Goal: Task Accomplishment & Management: Use online tool/utility

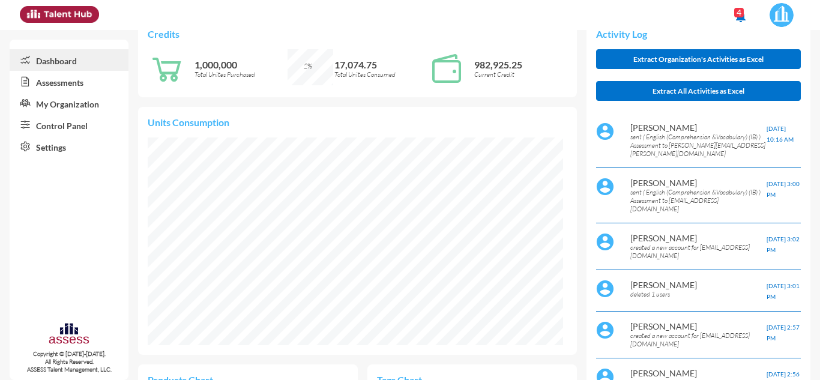
click at [95, 106] on link "My Organization" at bounding box center [69, 103] width 119 height 22
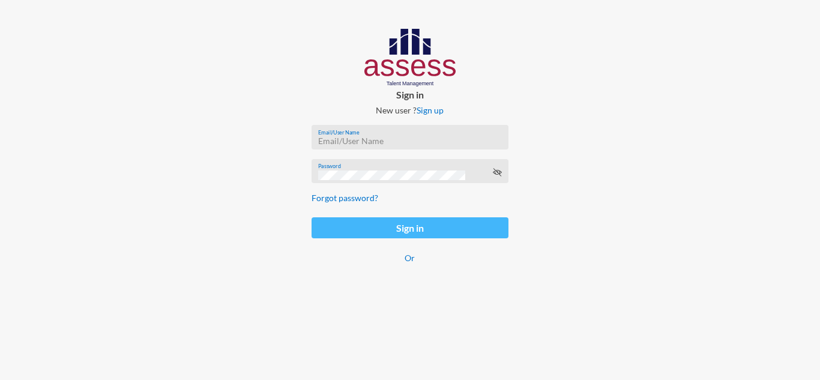
type input "[EMAIL_ADDRESS][DOMAIN_NAME]"
click at [365, 229] on button "Sign in" at bounding box center [410, 227] width 196 height 21
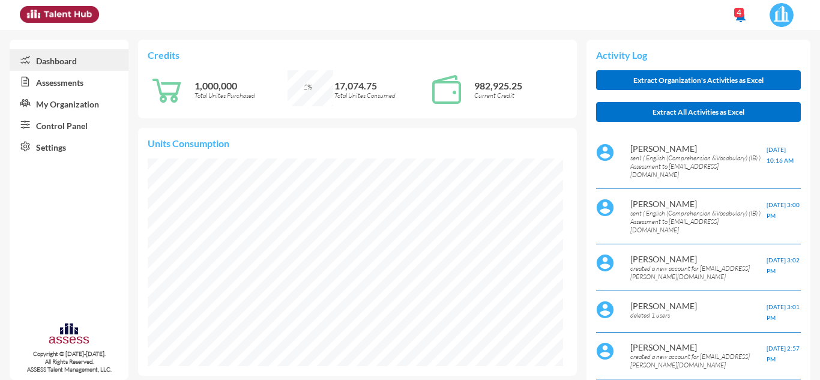
scroll to position [94, 189]
click at [81, 92] on link "My Organization" at bounding box center [69, 103] width 119 height 22
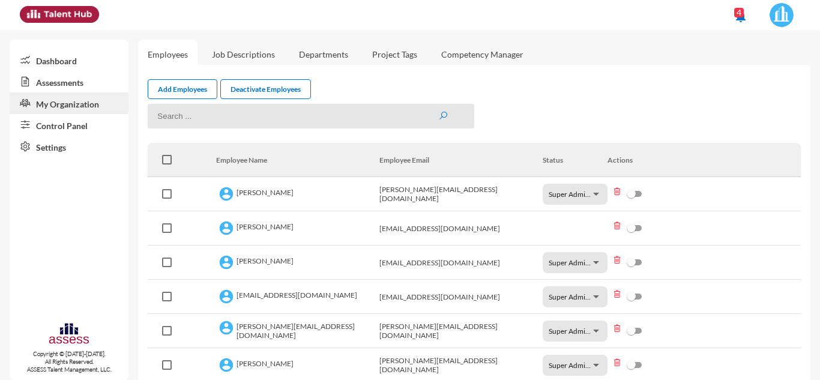
click at [74, 133] on link "Control Panel" at bounding box center [69, 125] width 119 height 22
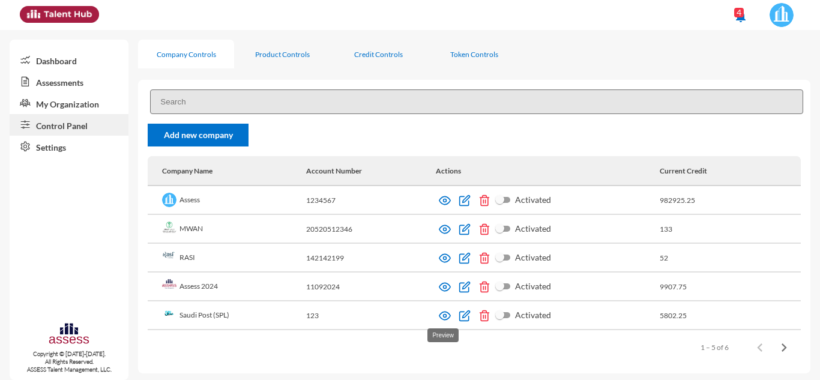
click at [439, 318] on img at bounding box center [445, 316] width 12 height 12
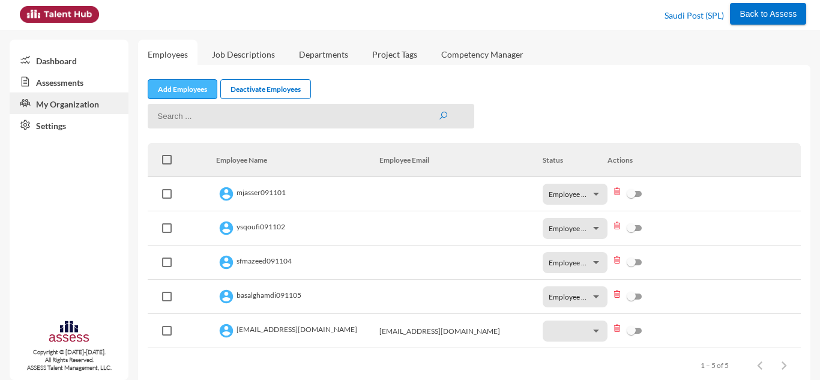
click at [174, 87] on link "Add Employees" at bounding box center [183, 89] width 70 height 20
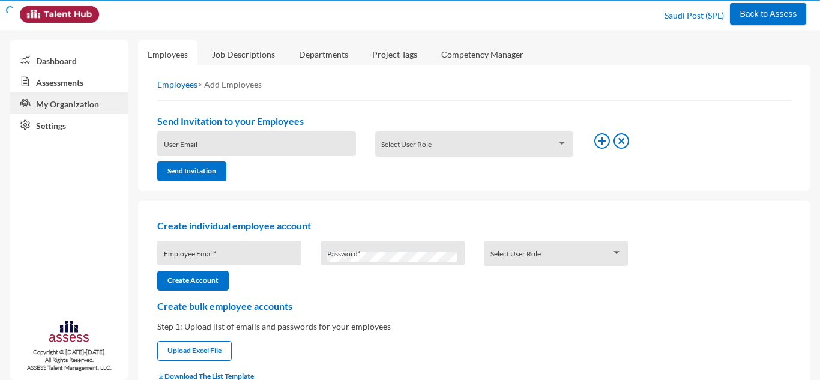
type input "[PERSON_NAME][EMAIL_ADDRESS][PERSON_NAME][DOMAIN_NAME]"
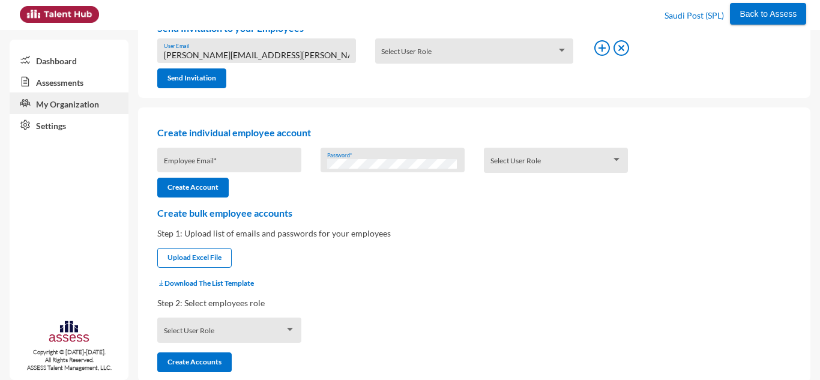
scroll to position [104, 0]
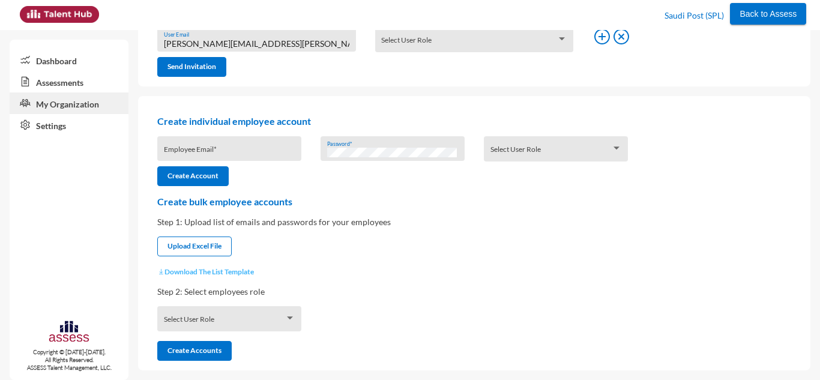
click at [236, 276] on button "Download The List Template" at bounding box center [205, 271] width 97 height 9
click at [217, 247] on input "file" at bounding box center [194, 247] width 73 height 13
type input "C:\fakepath\UserListTemplate.csv"
click at [281, 313] on div "Select User Role" at bounding box center [230, 321] width 132 height 19
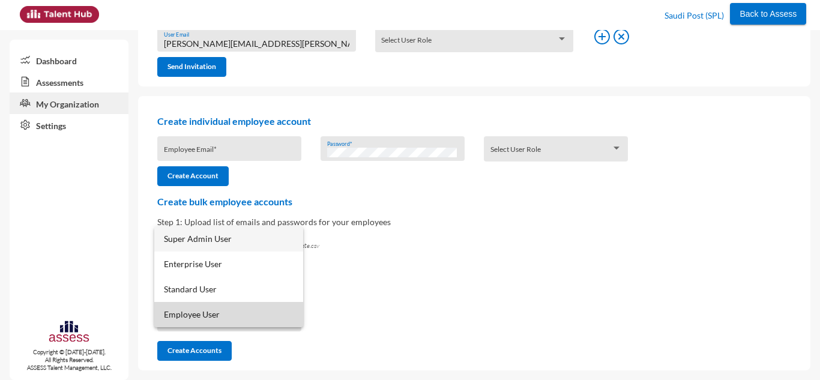
click at [266, 313] on span "Employee User" at bounding box center [229, 314] width 130 height 25
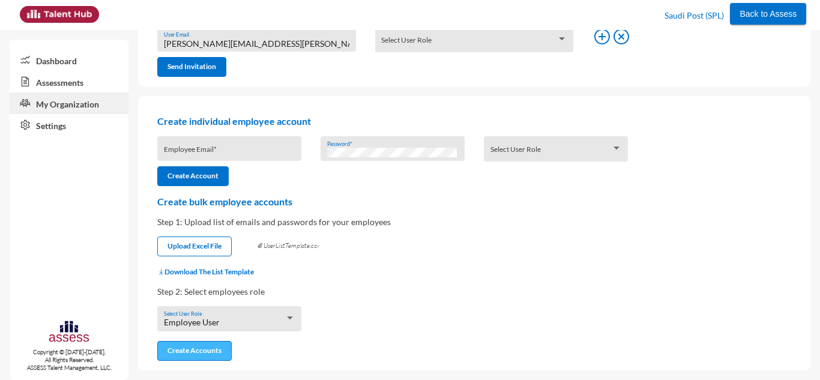
click at [210, 352] on button "Create Accounts" at bounding box center [194, 351] width 74 height 20
click at [92, 83] on link "Assessments" at bounding box center [69, 82] width 119 height 22
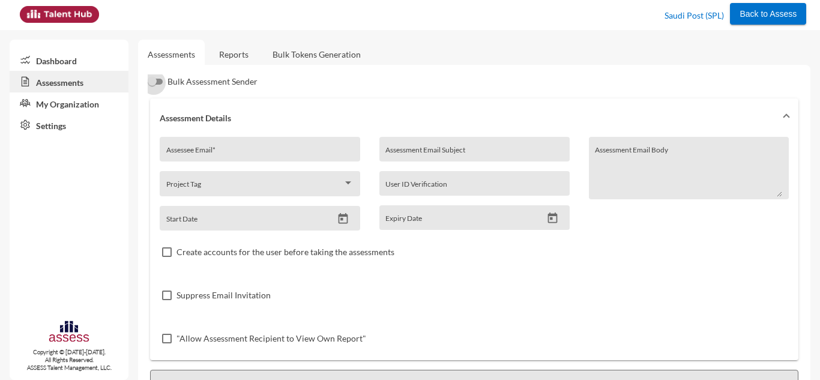
click at [158, 83] on div at bounding box center [154, 83] width 12 height 12
click at [154, 85] on input "Bulk Assessment Sender" at bounding box center [153, 85] width 1 height 1
checkbox input "true"
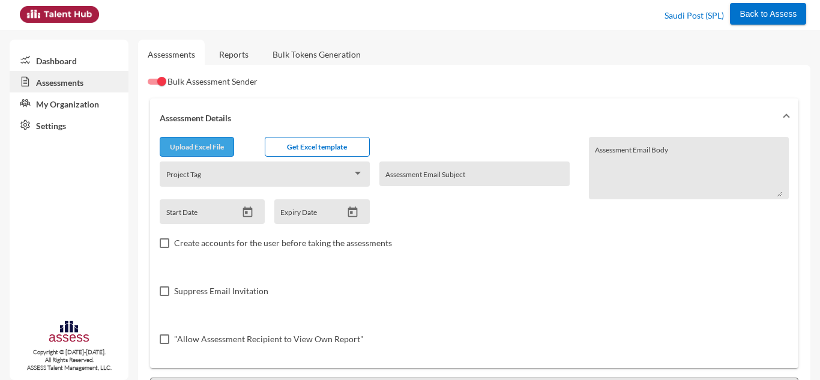
click at [190, 142] on input "file" at bounding box center [196, 148] width 73 height 13
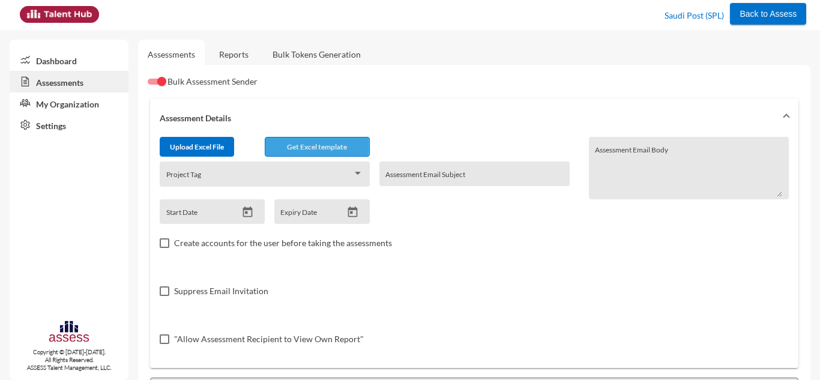
click at [307, 146] on span "Get Excel template" at bounding box center [317, 146] width 60 height 9
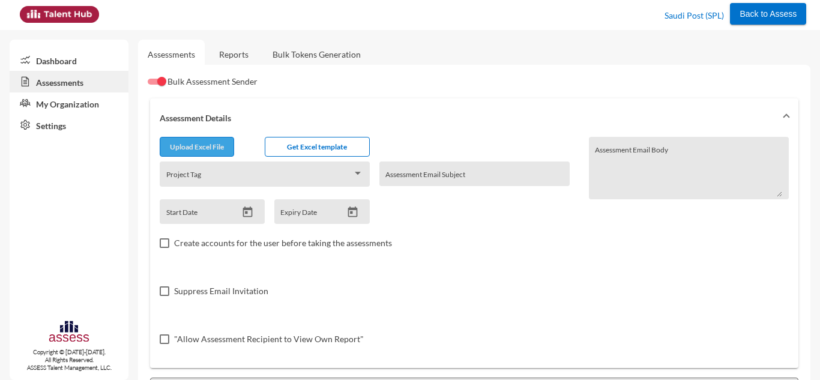
click at [194, 148] on input "file" at bounding box center [196, 148] width 73 height 13
type input "C:\fakepath\excel.csv"
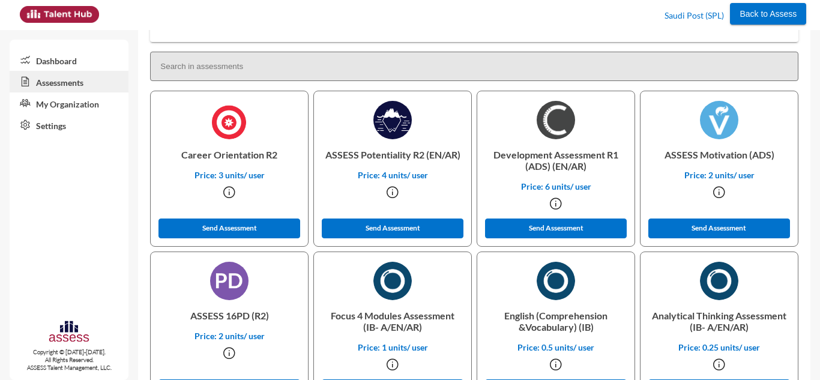
scroll to position [339, 0]
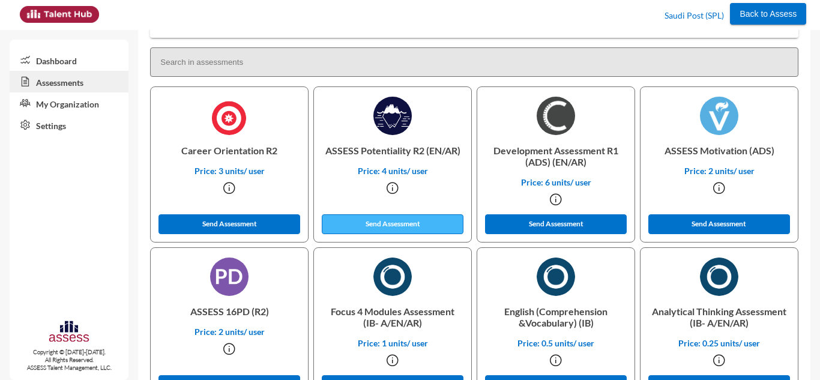
click at [448, 224] on button "Send Assessment" at bounding box center [393, 224] width 142 height 20
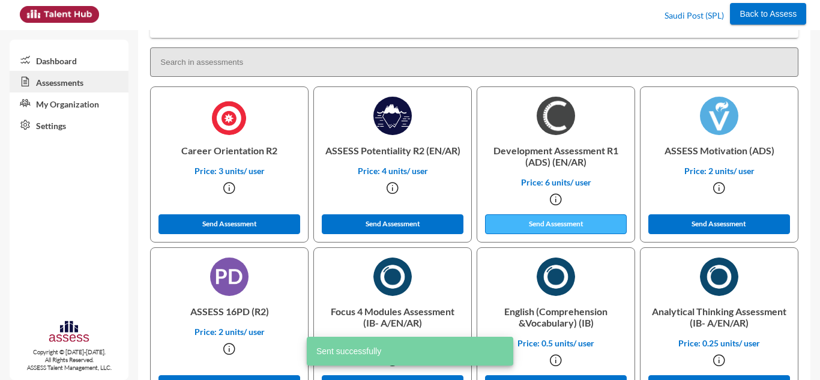
click at [527, 223] on button "Send Assessment" at bounding box center [556, 224] width 142 height 20
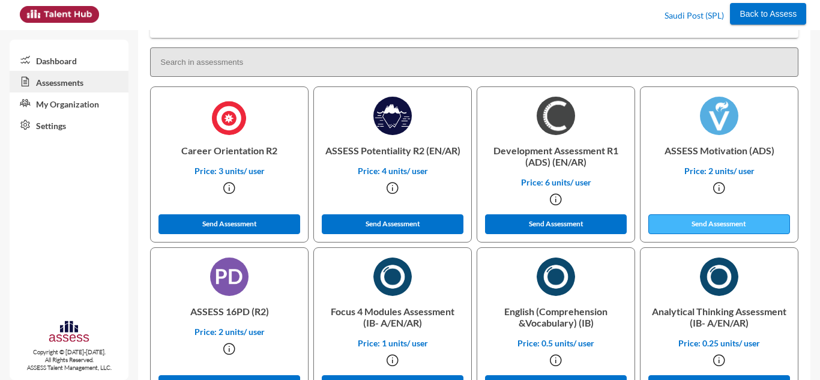
click at [665, 234] on button "Send Assessment" at bounding box center [720, 224] width 142 height 20
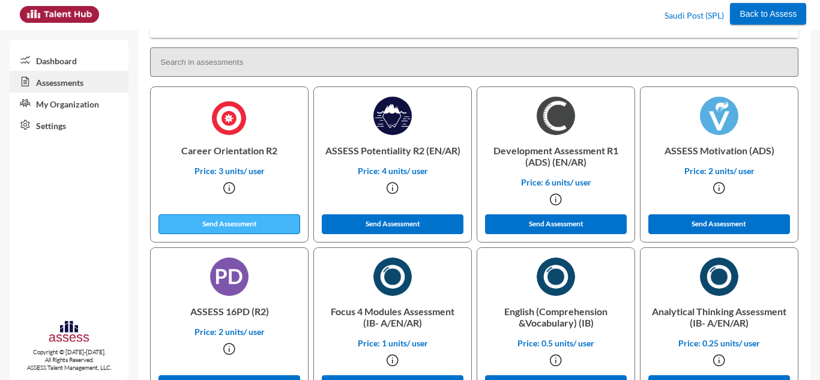
click at [265, 226] on button "Send Assessment" at bounding box center [230, 224] width 142 height 20
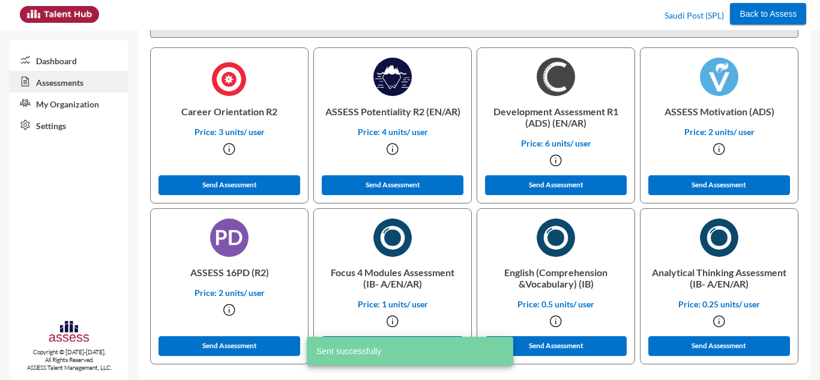
scroll to position [387, 0]
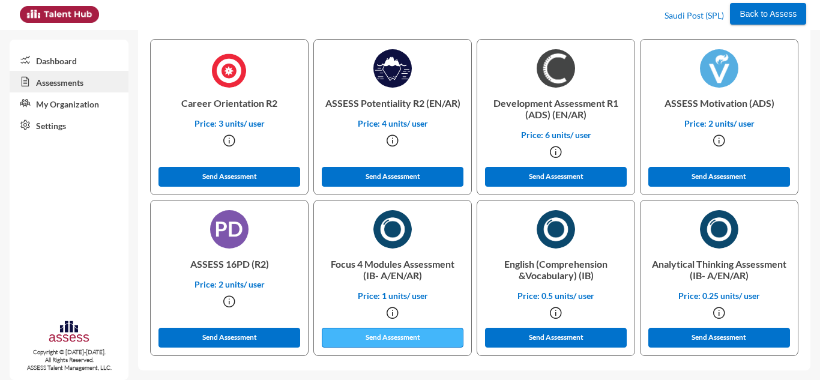
click at [428, 336] on button "Send Assessment" at bounding box center [393, 338] width 142 height 20
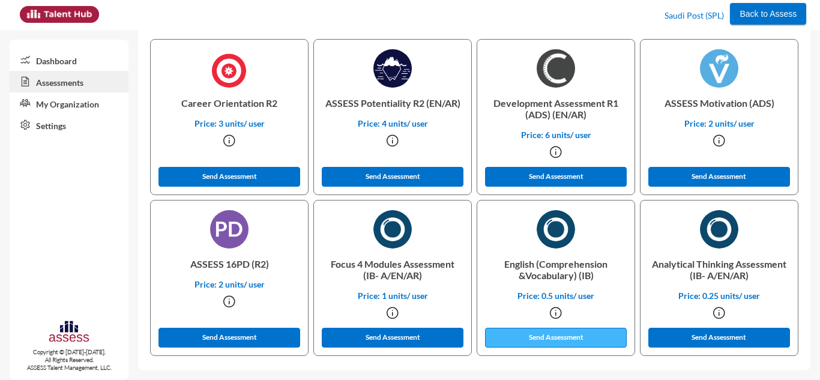
click at [545, 332] on button "Send Assessment" at bounding box center [556, 338] width 142 height 20
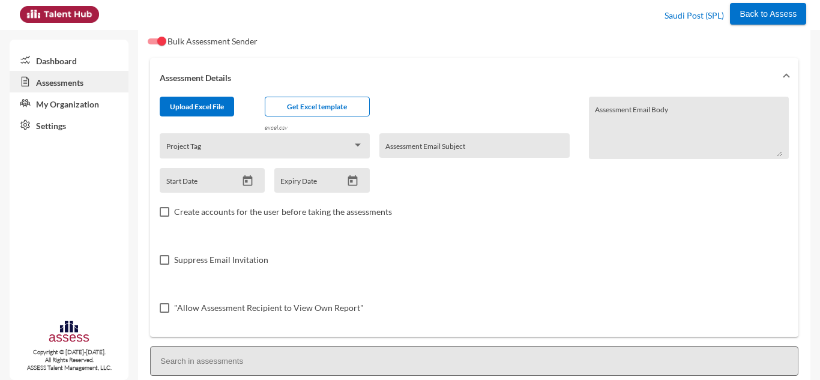
scroll to position [0, 0]
